Goal: Information Seeking & Learning: Learn about a topic

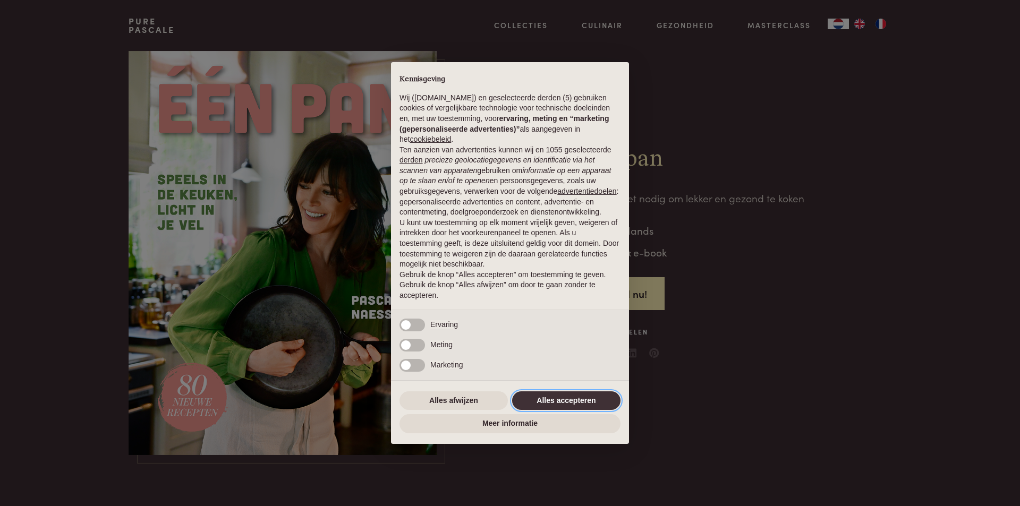
drag, startPoint x: 573, startPoint y: 400, endPoint x: 571, endPoint y: 395, distance: 5.7
click at [573, 401] on button "Alles accepteren" at bounding box center [566, 400] width 108 height 19
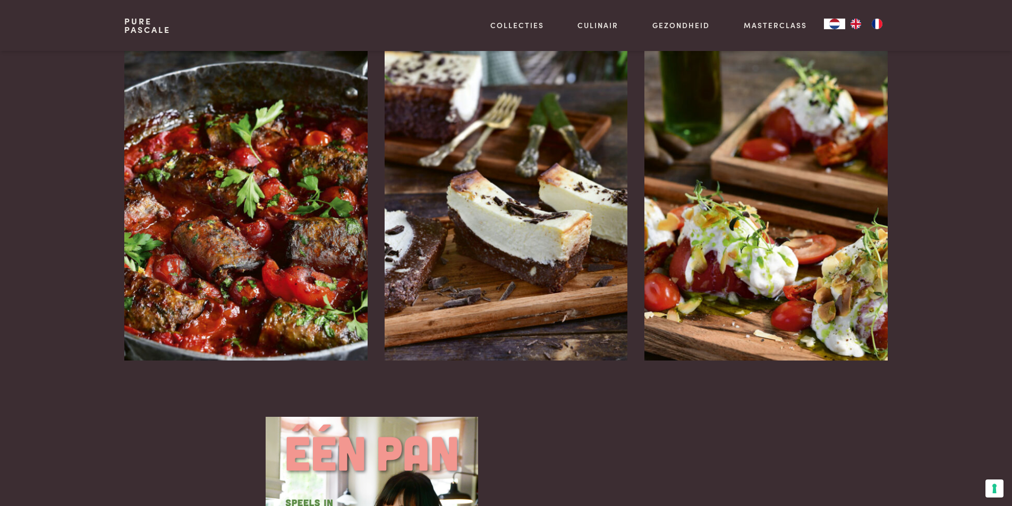
scroll to position [1381, 0]
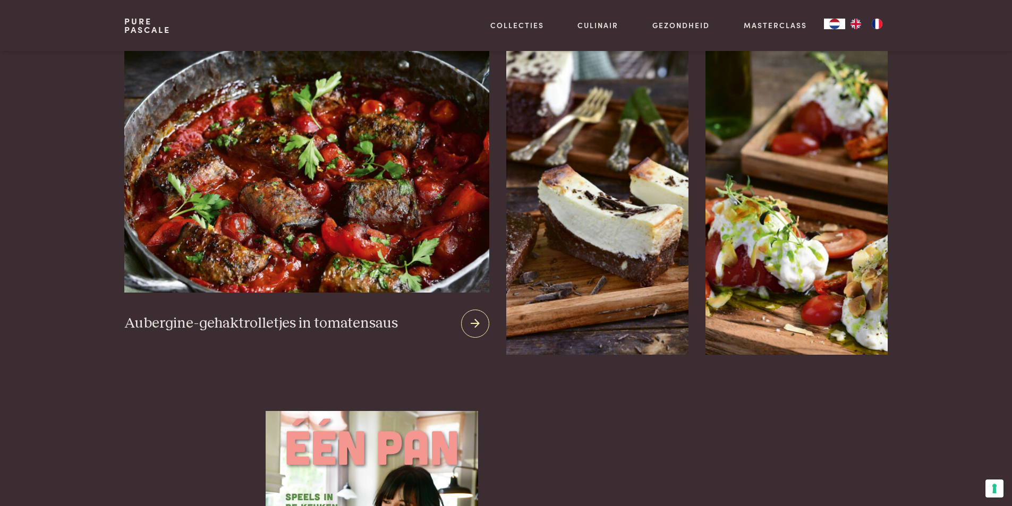
click at [263, 265] on img at bounding box center [306, 164] width 364 height 257
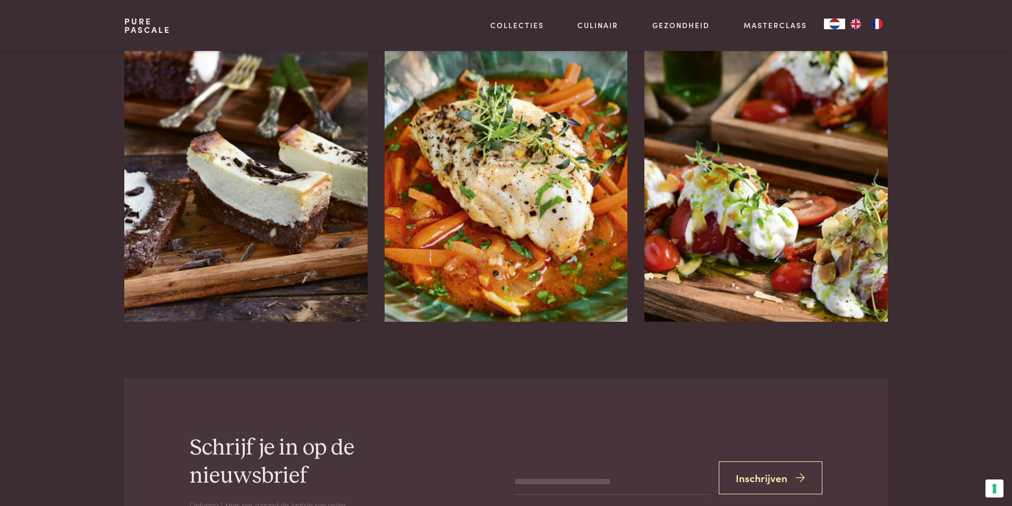
scroll to position [2071, 0]
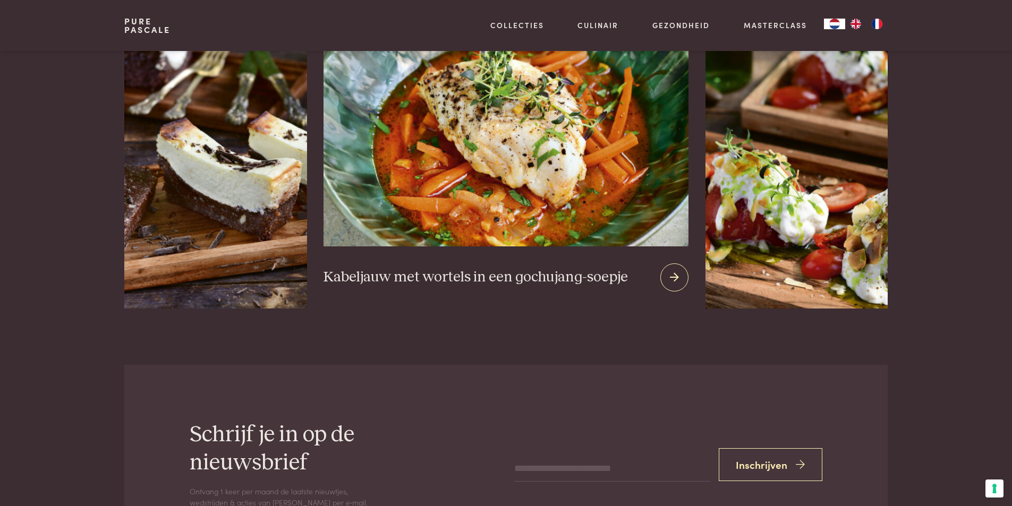
click at [534, 199] on img at bounding box center [505, 118] width 364 height 257
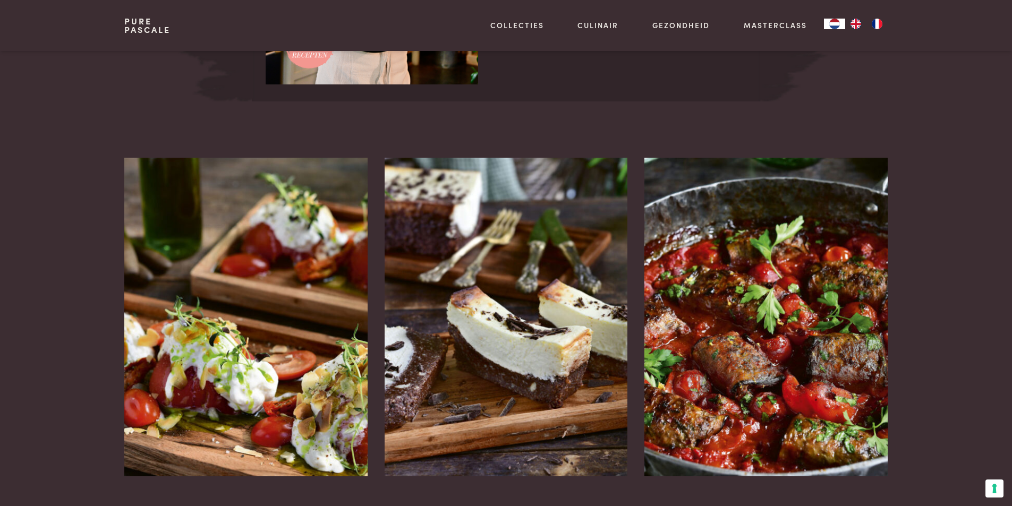
scroll to position [1806, 0]
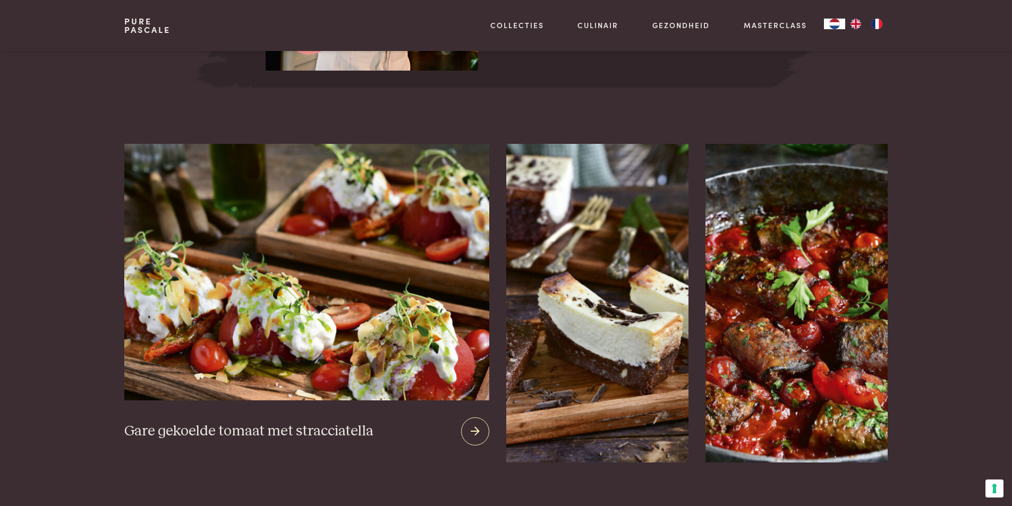
click at [233, 359] on img at bounding box center [306, 272] width 364 height 257
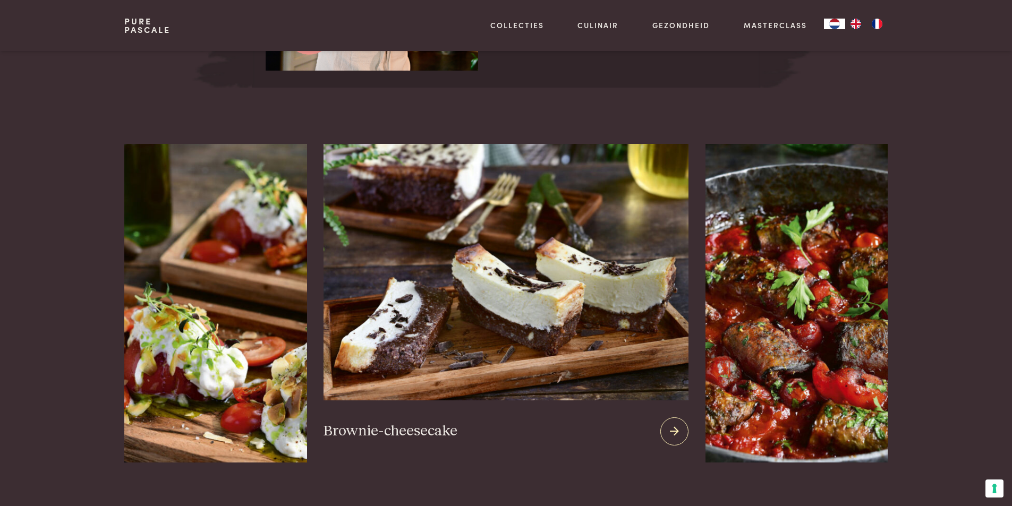
click at [491, 309] on img at bounding box center [505, 272] width 364 height 257
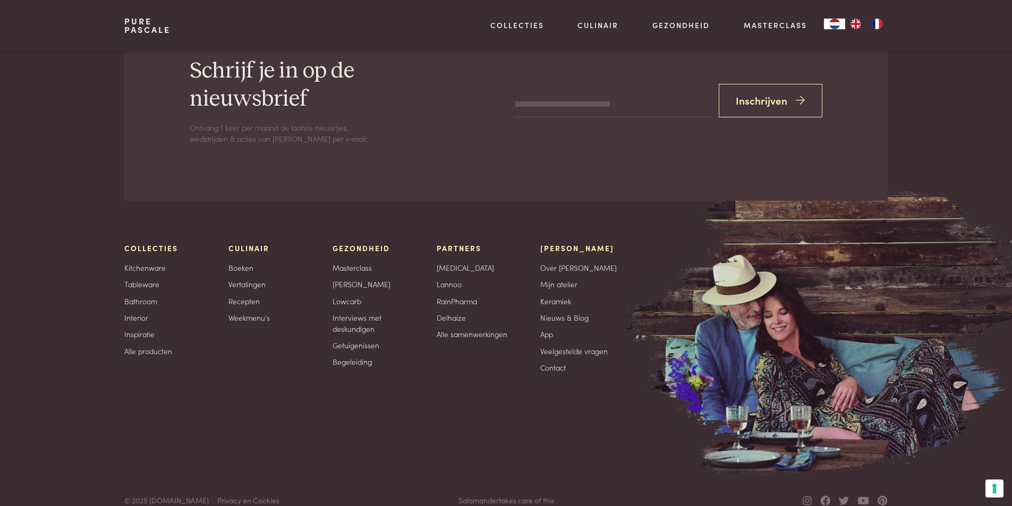
scroll to position [2326, 0]
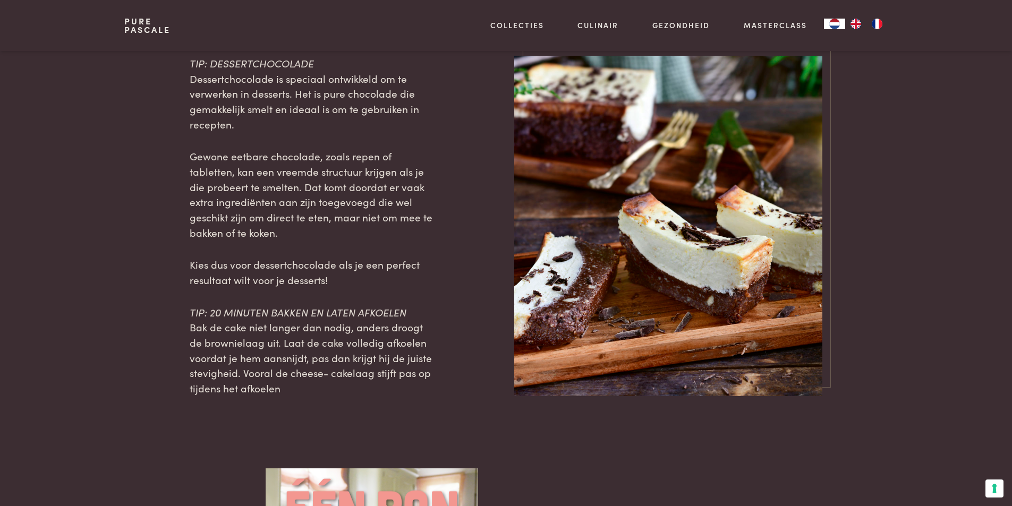
scroll to position [1115, 0]
